Goal: Check status: Check status

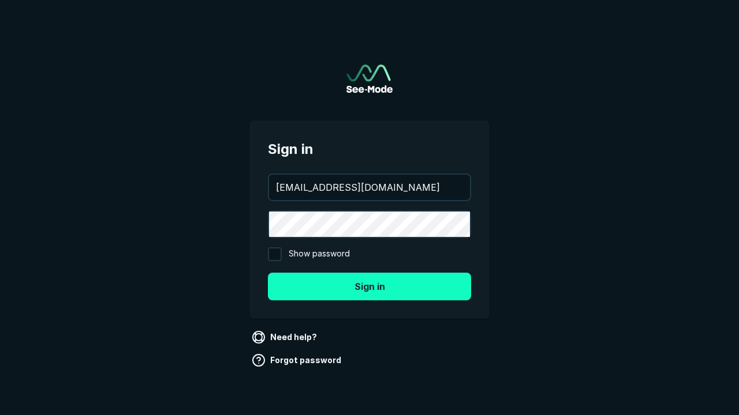
click at [369, 286] on button "Sign in" at bounding box center [369, 287] width 203 height 28
